Goal: Navigation & Orientation: Find specific page/section

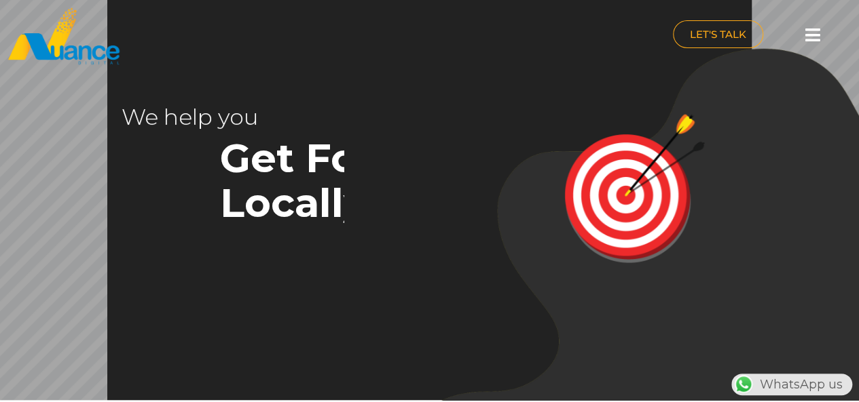
click at [813, 33] on icon at bounding box center [812, 34] width 15 height 17
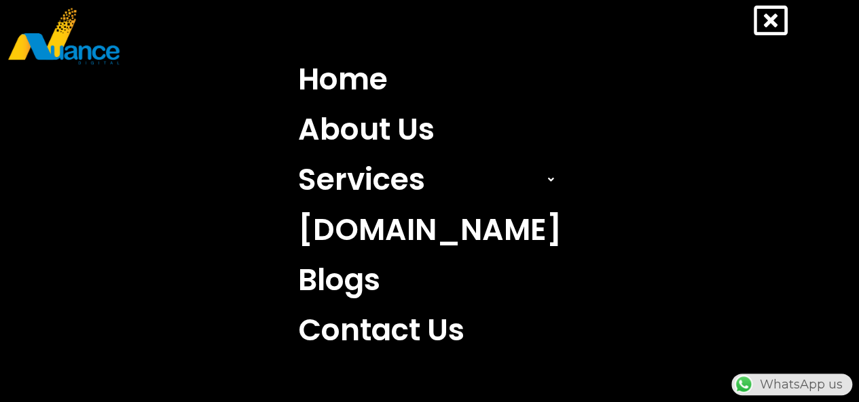
click at [624, 274] on nav "Home About Us Services Search Engine Optimization (SEO) Search Engine Marketing…" at bounding box center [429, 204] width 818 height 301
click at [773, 20] on icon at bounding box center [770, 20] width 34 height 34
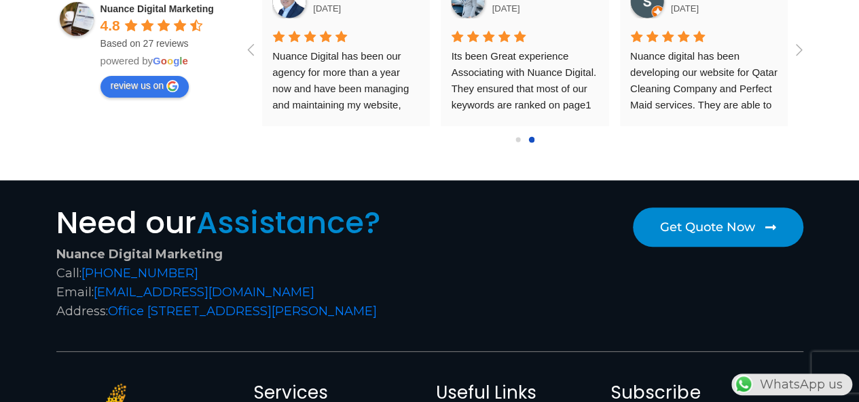
scroll to position [5215, 0]
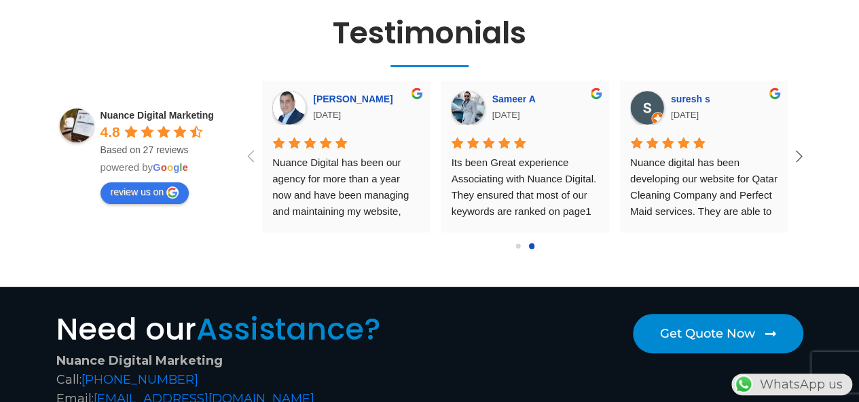
click at [797, 145] on icon at bounding box center [798, 156] width 22 height 22
click at [252, 145] on icon at bounding box center [251, 156] width 22 height 22
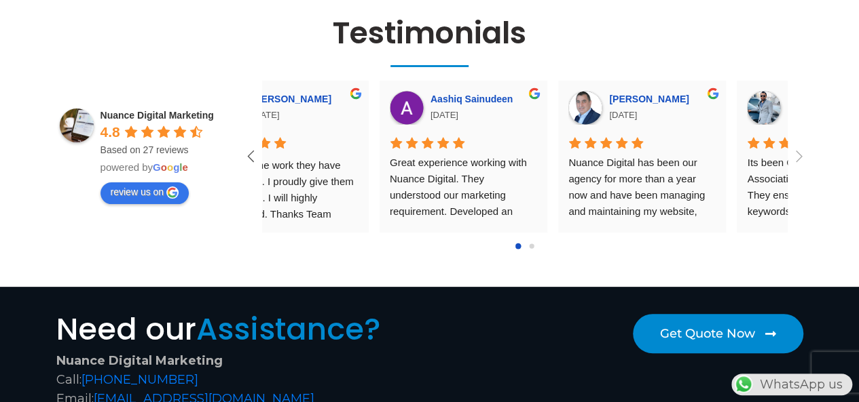
scroll to position [0, 0]
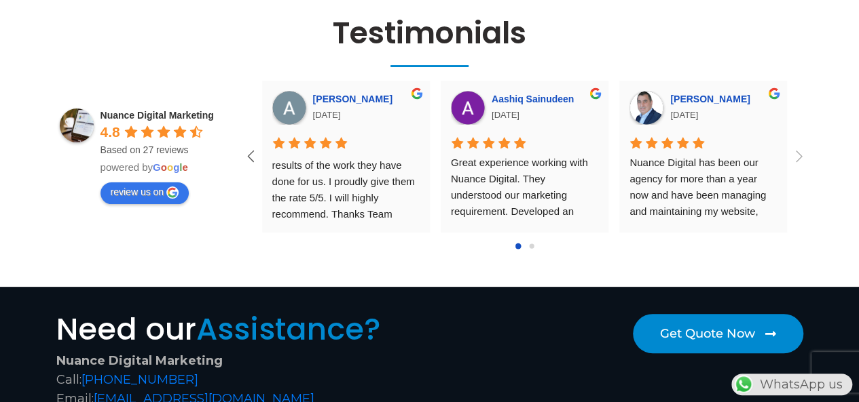
click at [250, 145] on icon at bounding box center [251, 156] width 22 height 22
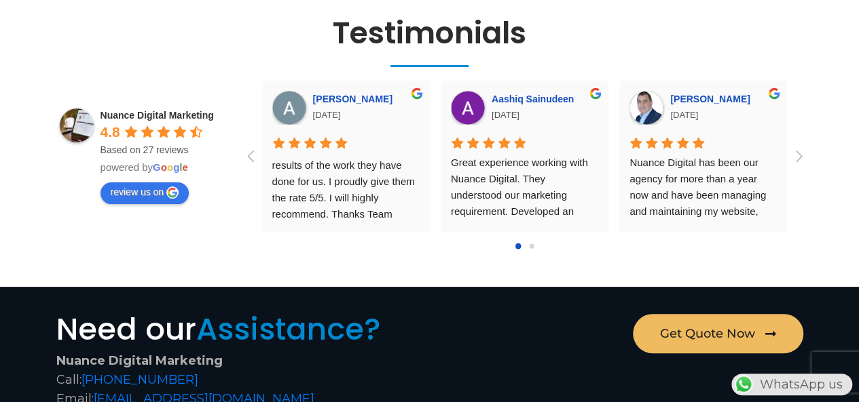
click at [721, 328] on span "Get Quote Now" at bounding box center [707, 334] width 95 height 12
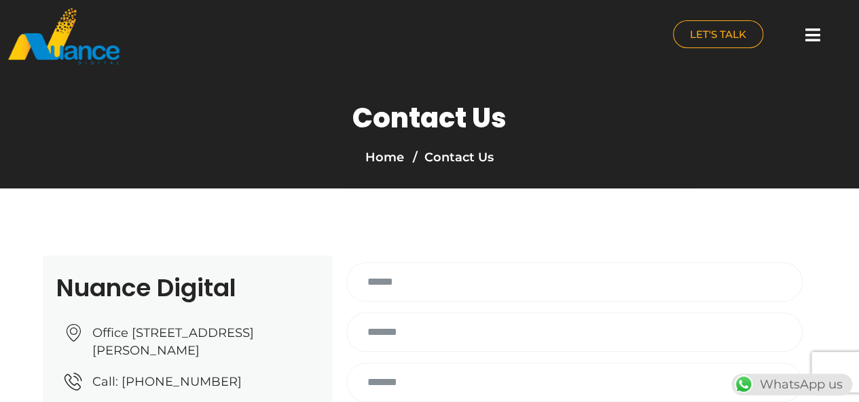
click at [805, 33] on icon at bounding box center [812, 34] width 15 height 17
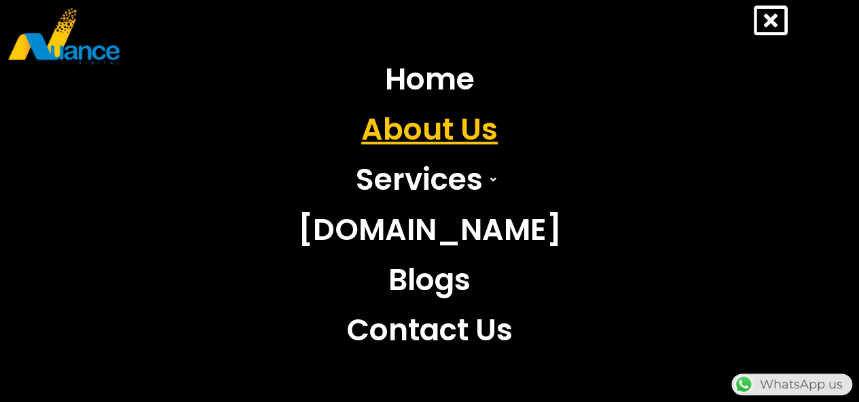
click at [471, 128] on link "About Us" at bounding box center [430, 130] width 284 height 50
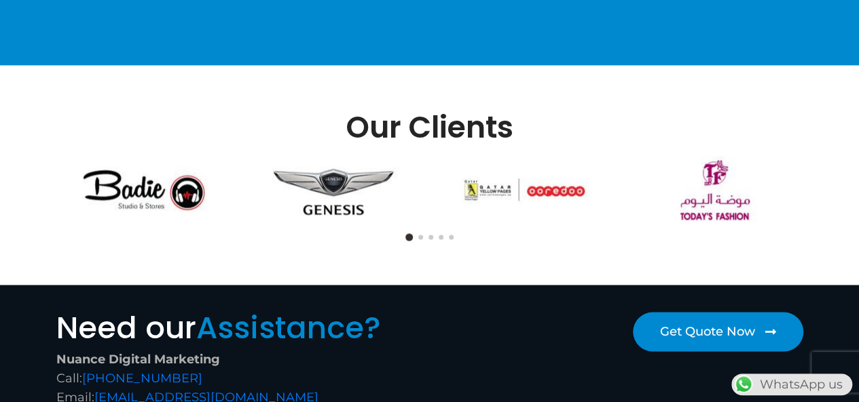
scroll to position [1108, 0]
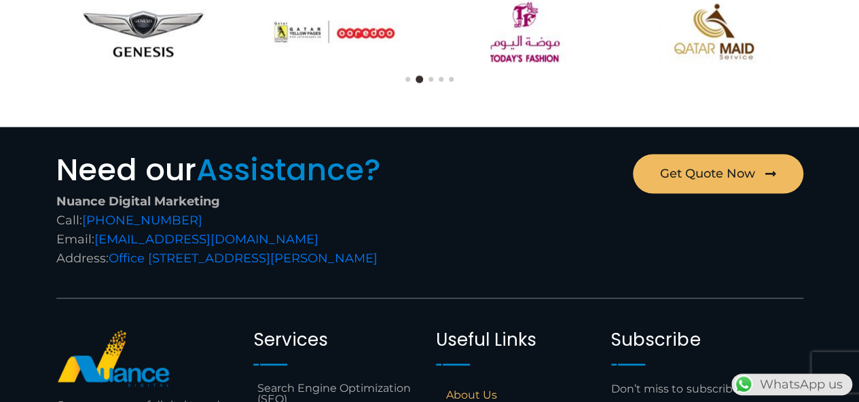
click at [718, 170] on span "Get Quote Now" at bounding box center [707, 174] width 95 height 12
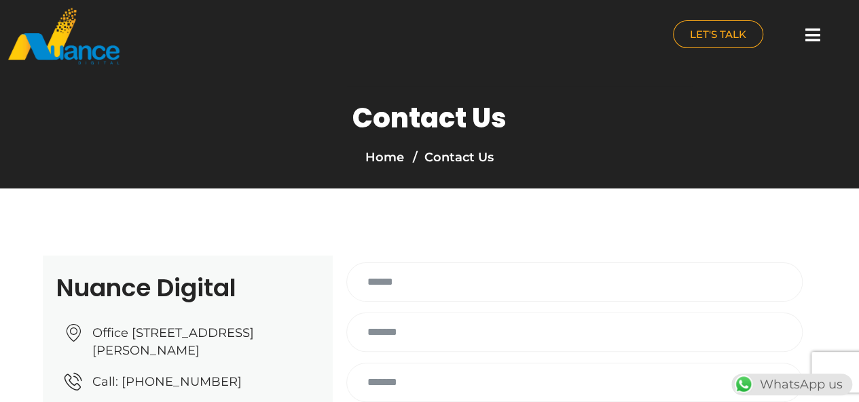
click at [810, 34] on icon at bounding box center [812, 34] width 15 height 17
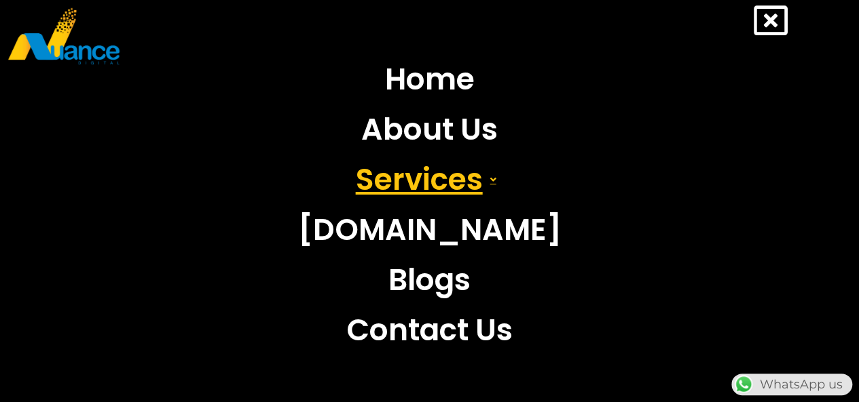
click at [433, 189] on link "Services" at bounding box center [430, 180] width 284 height 50
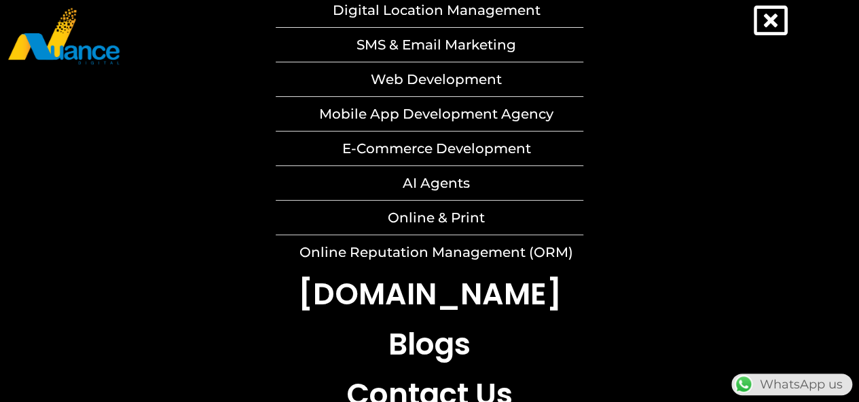
scroll to position [316, 0]
click at [776, 22] on icon at bounding box center [770, 20] width 34 height 34
